Goal: Entertainment & Leisure: Consume media (video, audio)

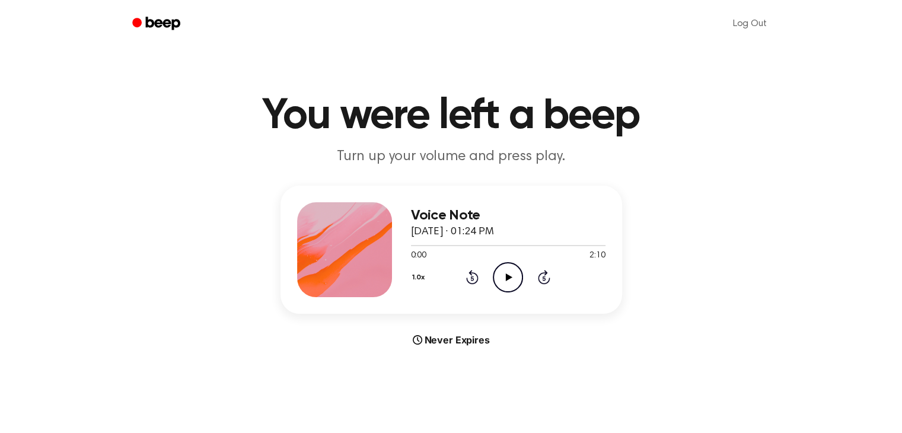
click at [505, 271] on icon "Play Audio" at bounding box center [508, 277] width 30 height 30
click at [548, 278] on icon "Skip 5 seconds" at bounding box center [543, 276] width 13 height 15
click at [514, 273] on icon "Play Audio" at bounding box center [508, 277] width 30 height 30
click at [512, 272] on icon "Pause Audio" at bounding box center [508, 277] width 30 height 30
